Goal: Task Accomplishment & Management: Use online tool/utility

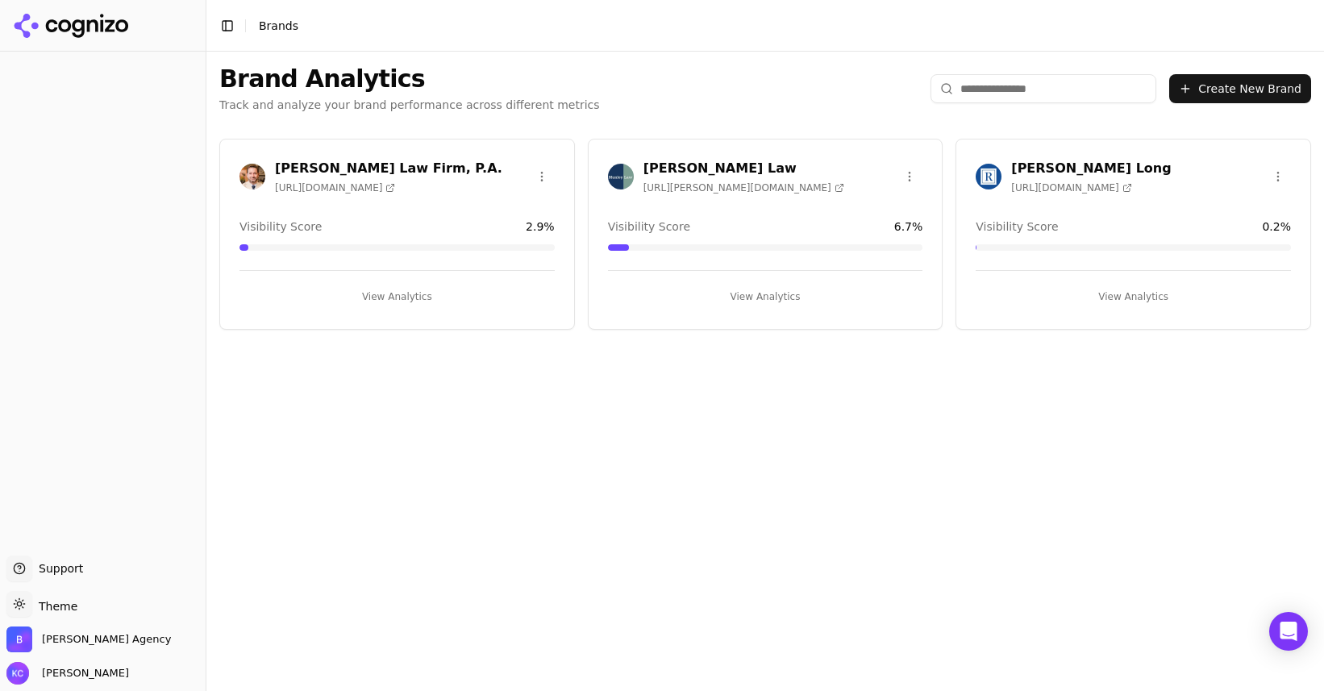
click at [677, 160] on h3 "[PERSON_NAME] Law" at bounding box center [743, 168] width 201 height 19
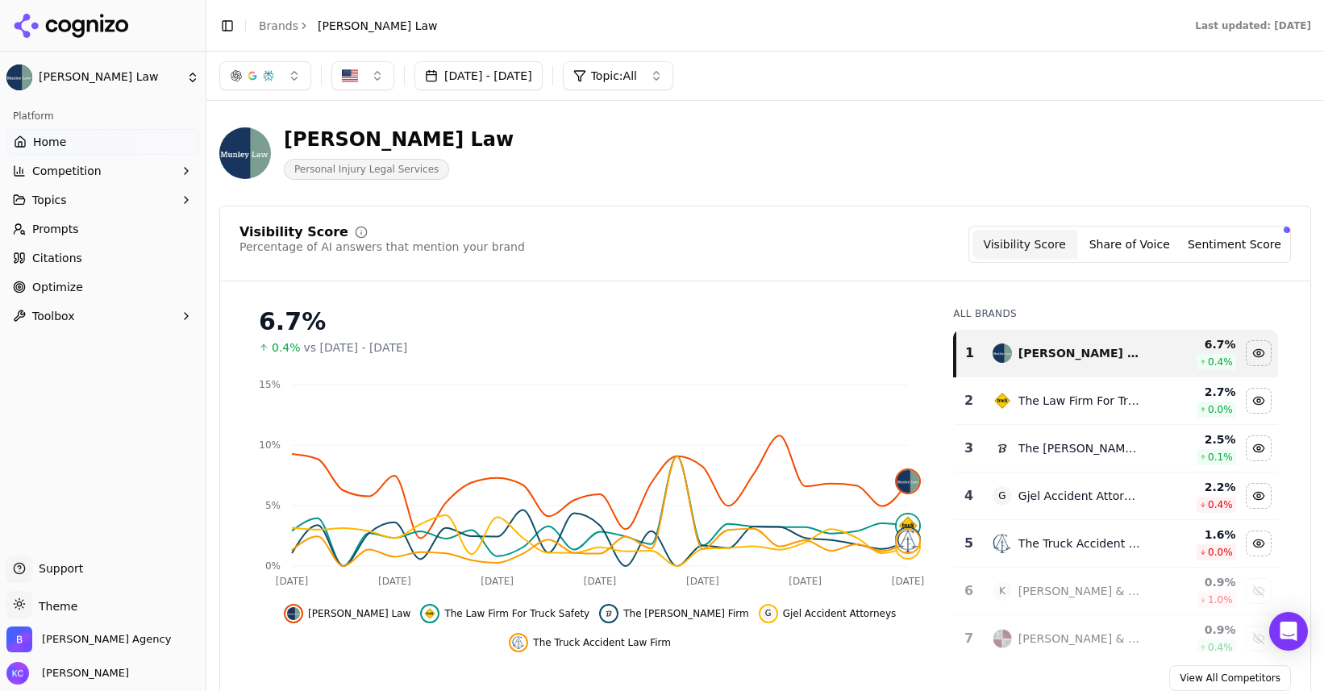
click at [69, 284] on span "Optimize" at bounding box center [57, 287] width 51 height 16
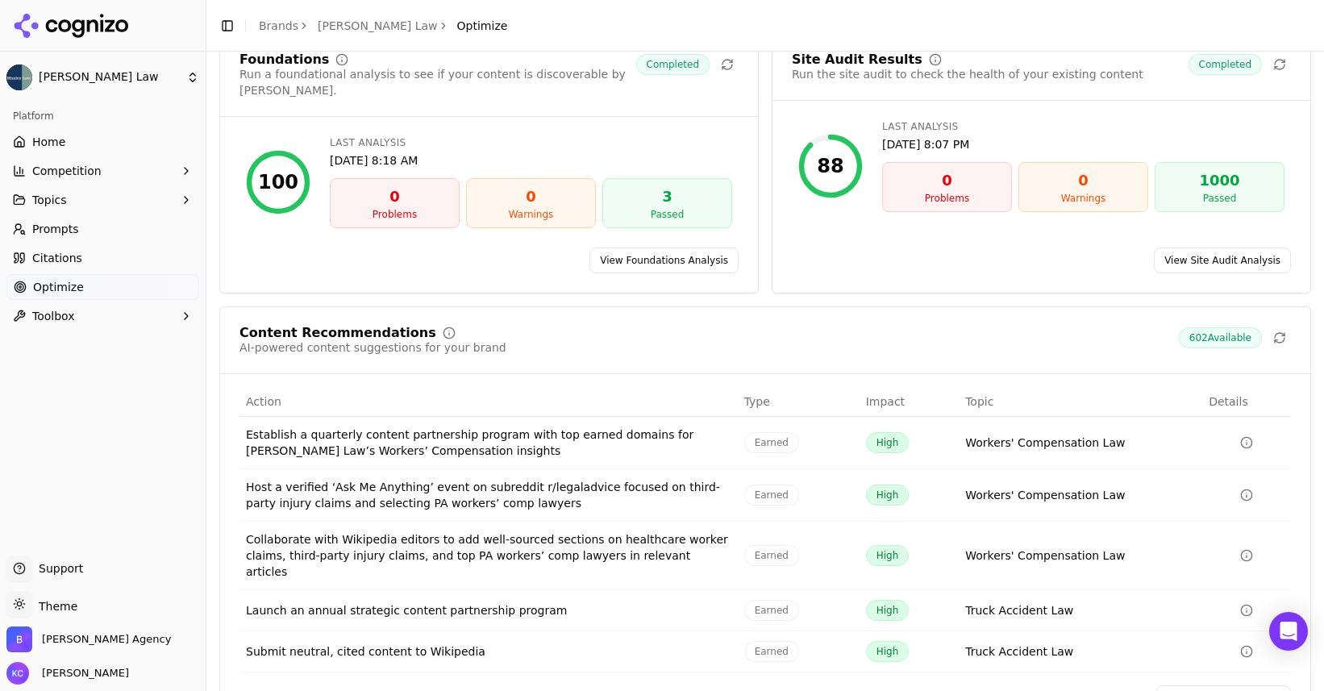
scroll to position [99, 0]
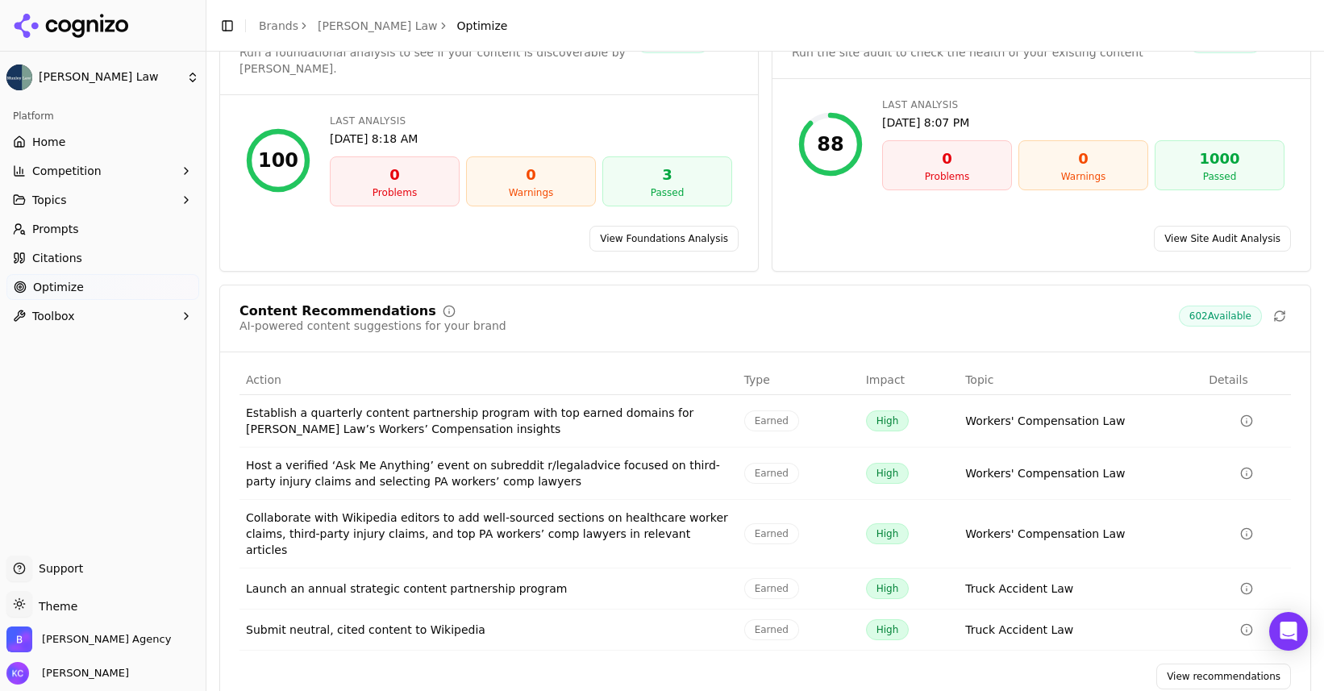
click at [1226, 664] on link "View recommendations" at bounding box center [1223, 677] width 135 height 26
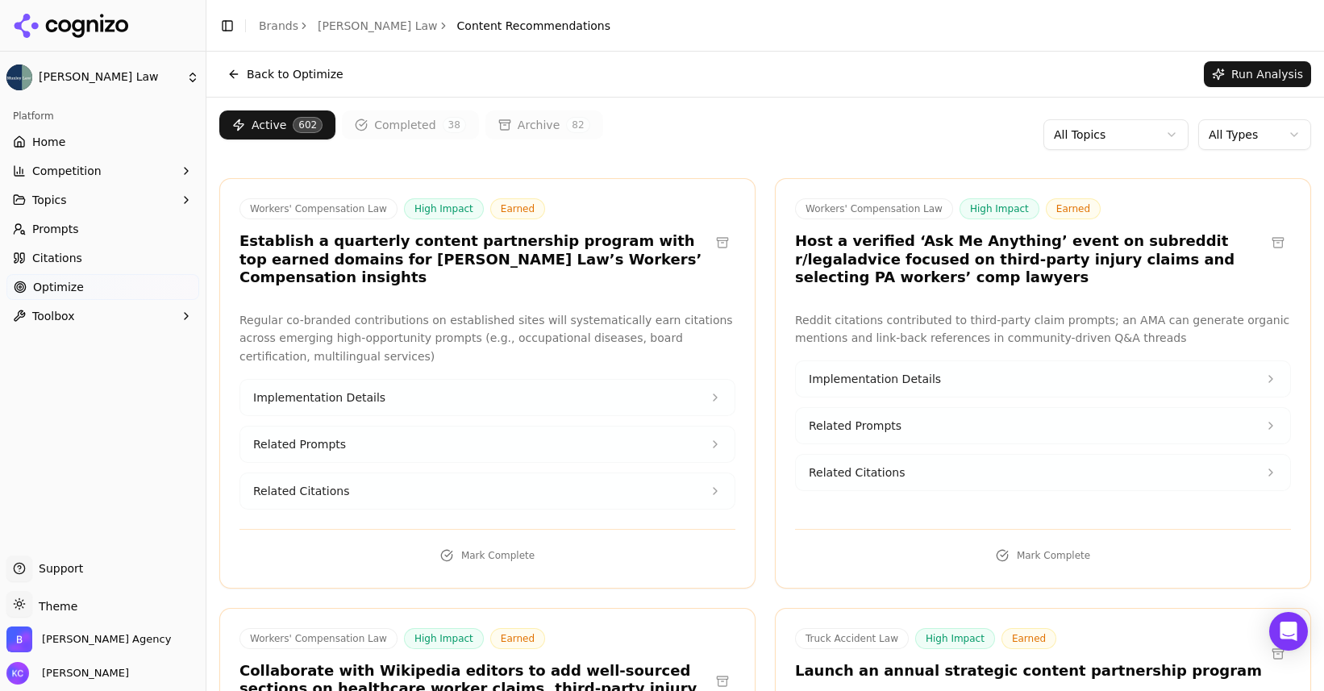
click at [1172, 131] on html "[PERSON_NAME] Law Platform Home Competition Topics Prompts Citations Optimize T…" at bounding box center [662, 345] width 1324 height 691
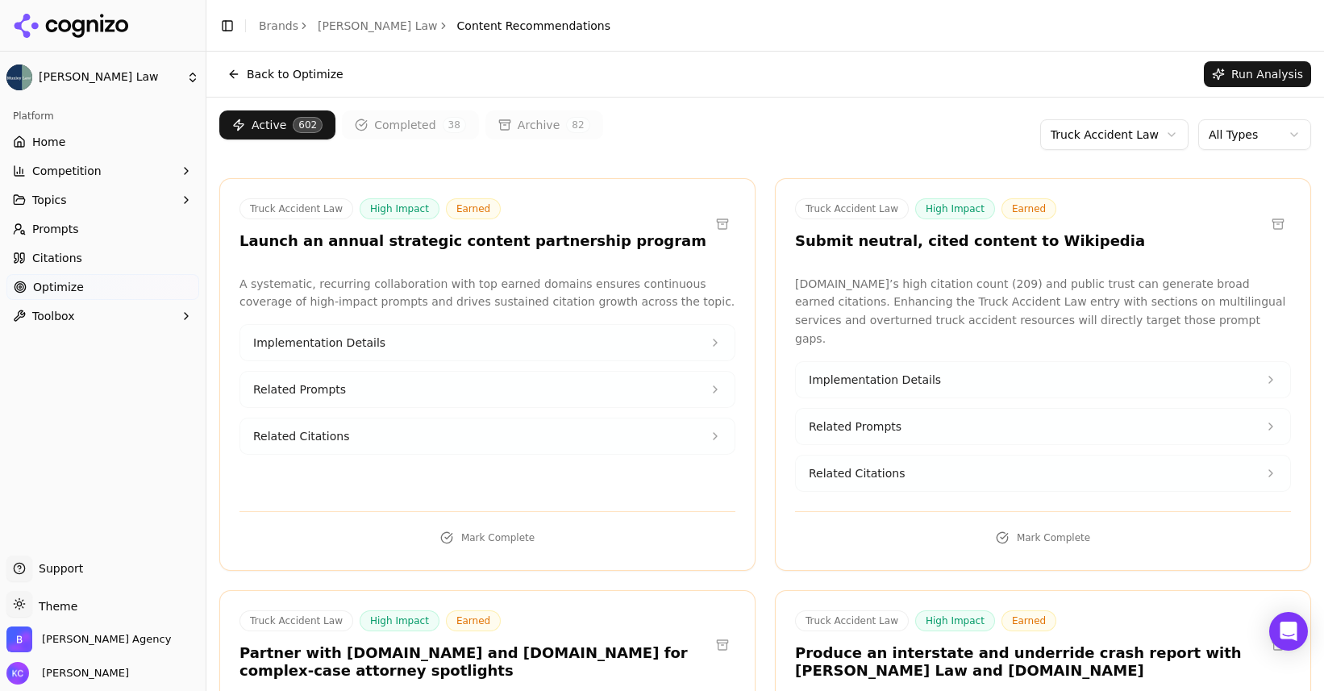
click at [1287, 131] on html "[PERSON_NAME] Law Platform Home Competition Topics Prompts Citations Optimize T…" at bounding box center [662, 345] width 1324 height 691
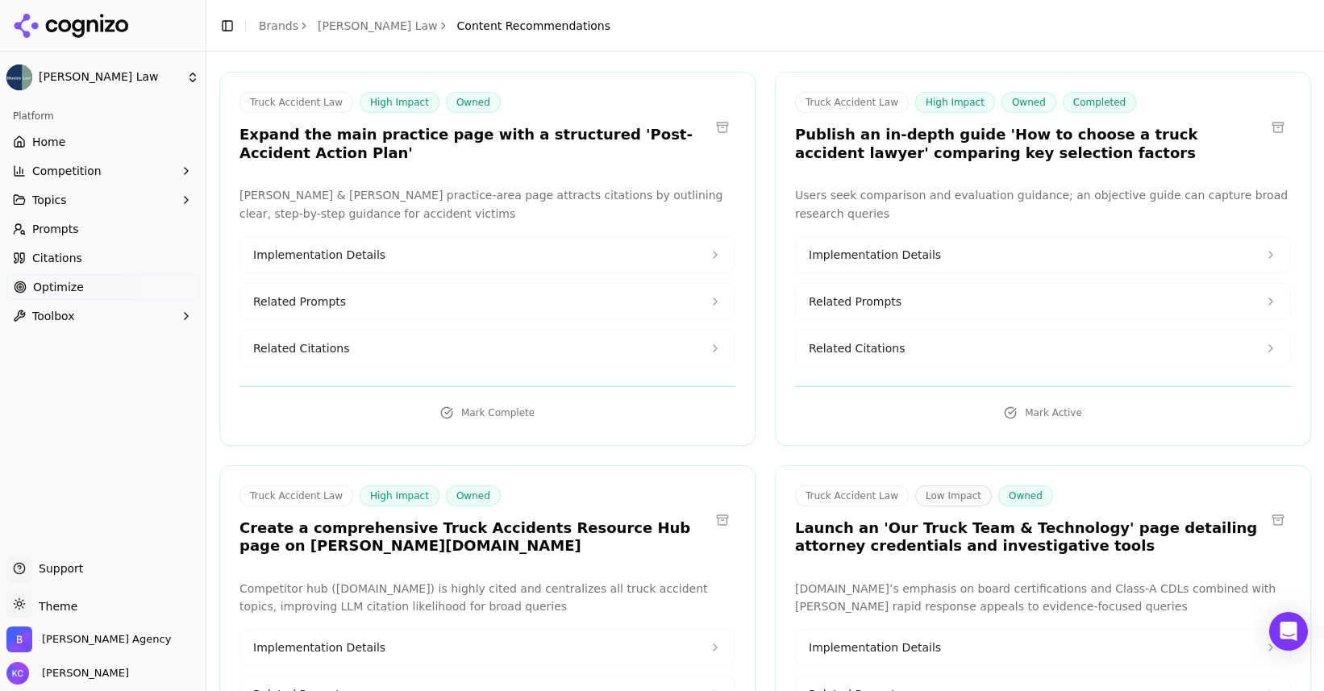
scroll to position [120, 0]
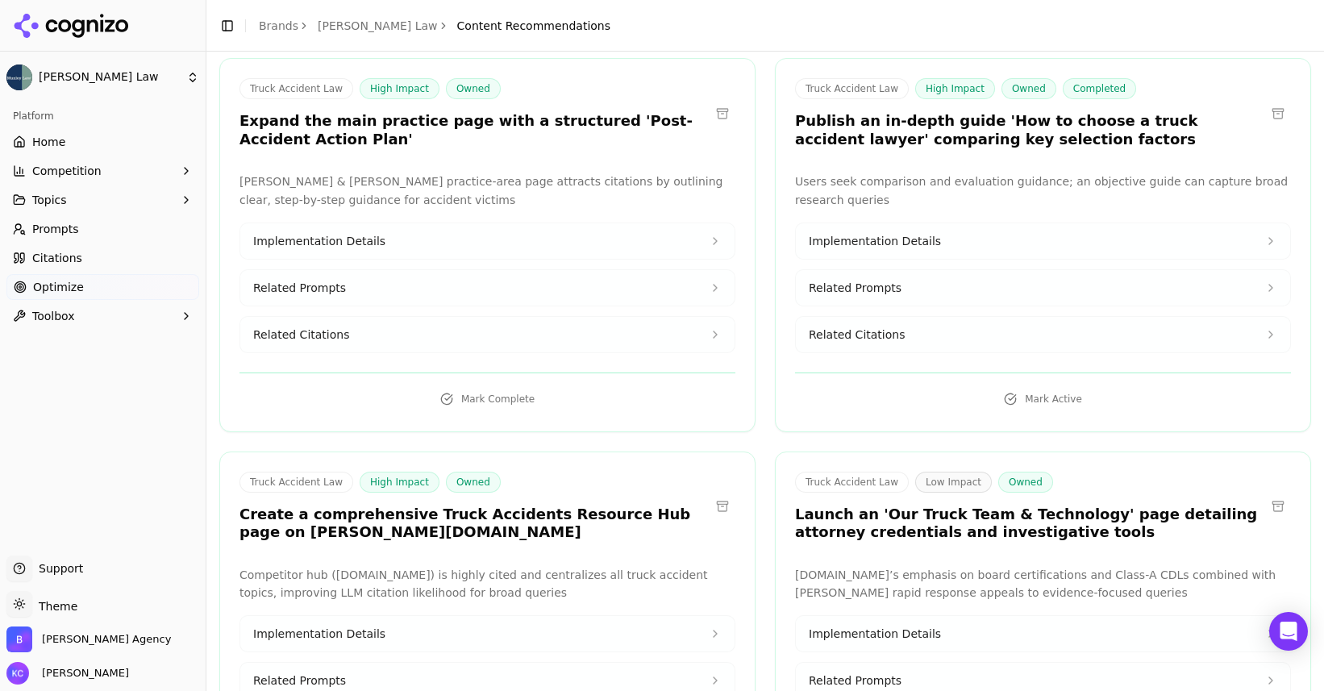
click at [348, 243] on span "Implementation Details" at bounding box center [319, 241] width 132 height 16
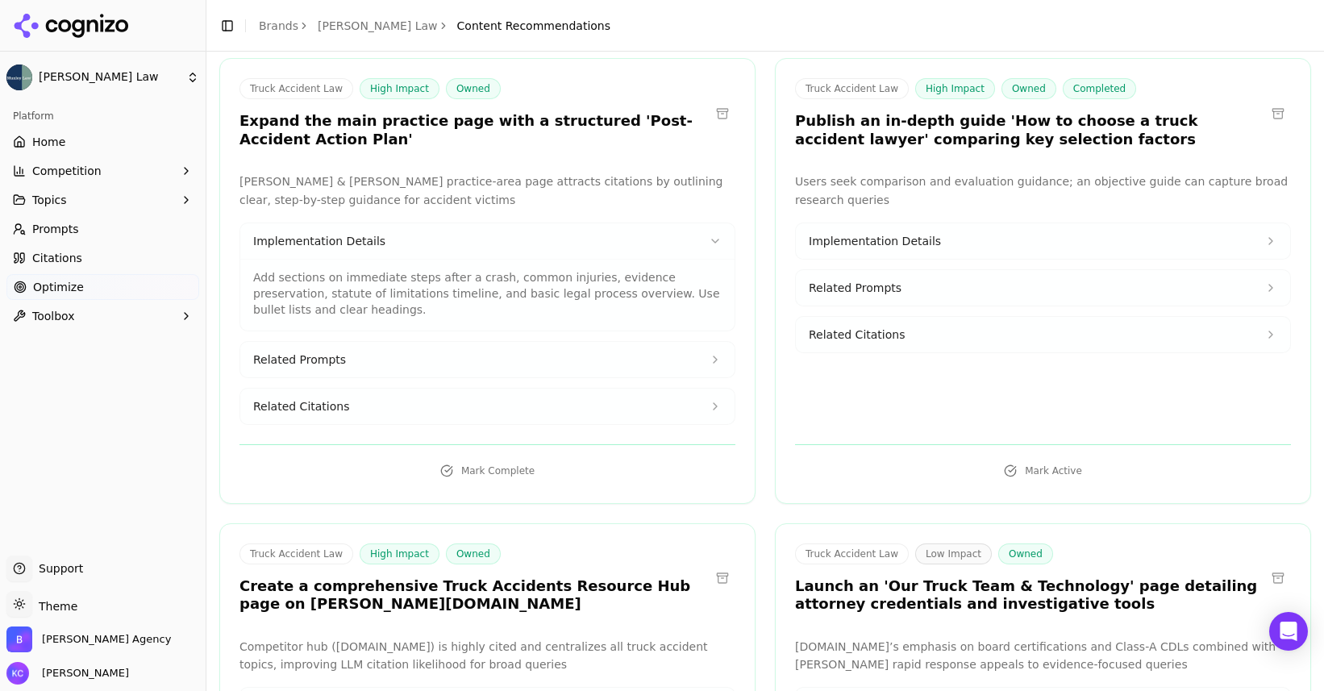
click at [343, 357] on button "Related Prompts" at bounding box center [487, 359] width 494 height 35
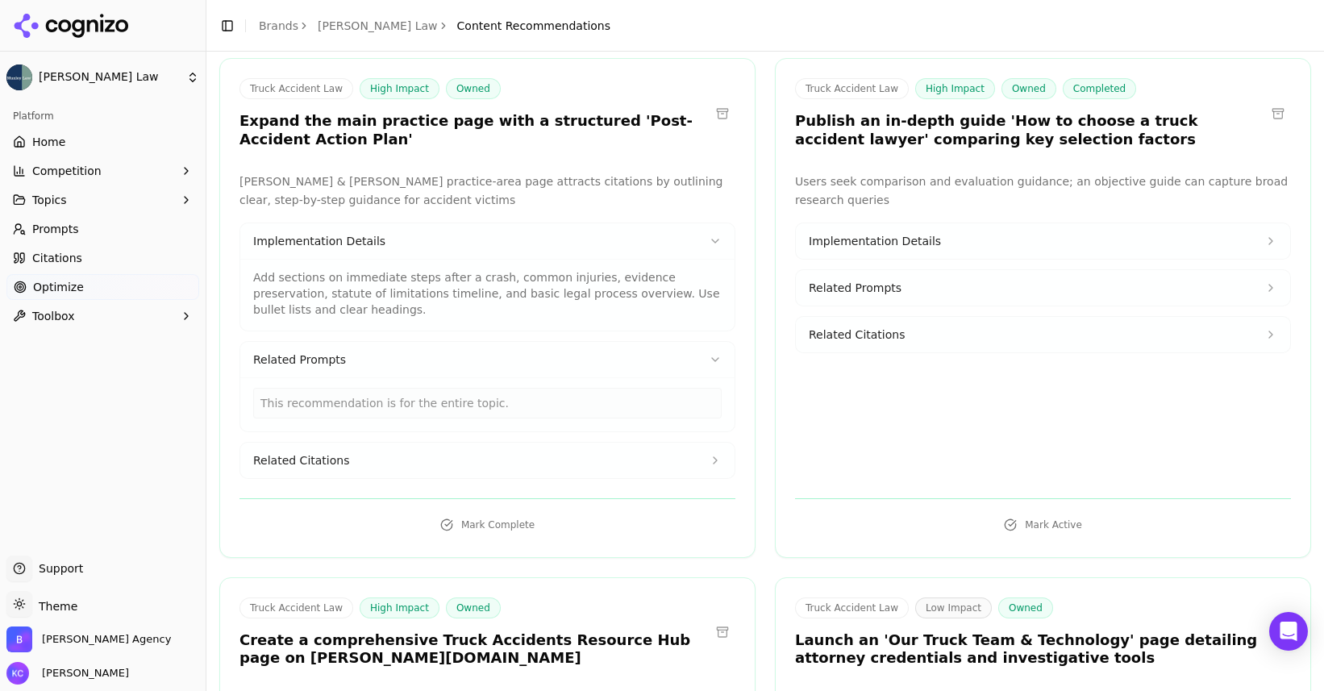
click at [310, 460] on span "Related Citations" at bounding box center [301, 460] width 96 height 16
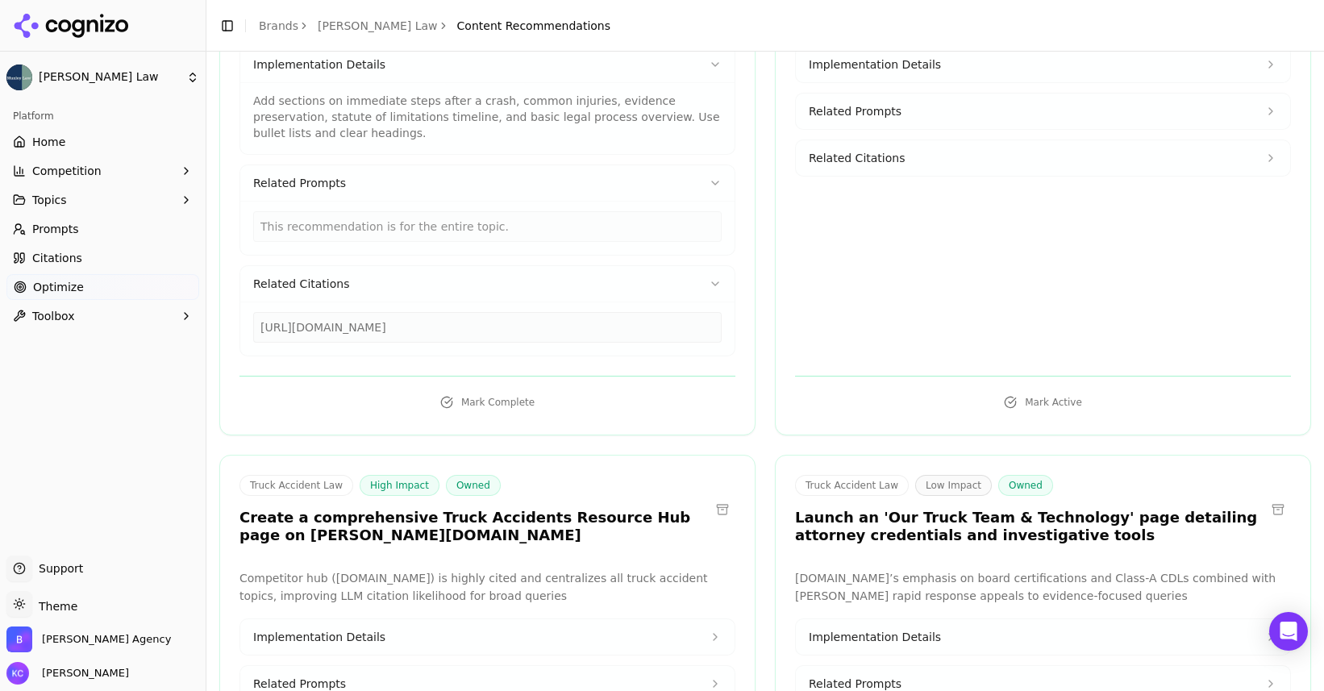
scroll to position [301, 0]
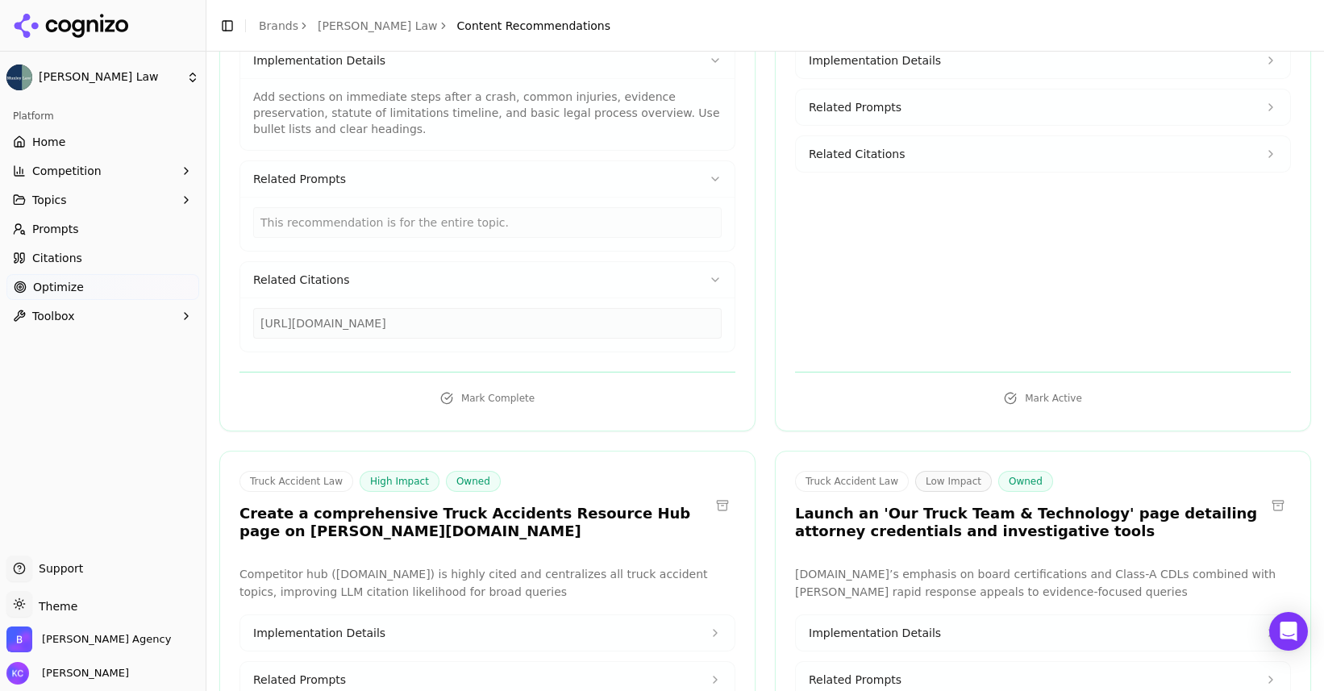
click at [627, 327] on div "[URL][DOMAIN_NAME]" at bounding box center [487, 323] width 468 height 31
drag, startPoint x: 261, startPoint y: 325, endPoint x: 674, endPoint y: 331, distance: 412.9
click at [674, 331] on div "[URL][DOMAIN_NAME]" at bounding box center [487, 323] width 468 height 31
copy div "[URL][DOMAIN_NAME]"
